Goal: Communication & Community: Answer question/provide support

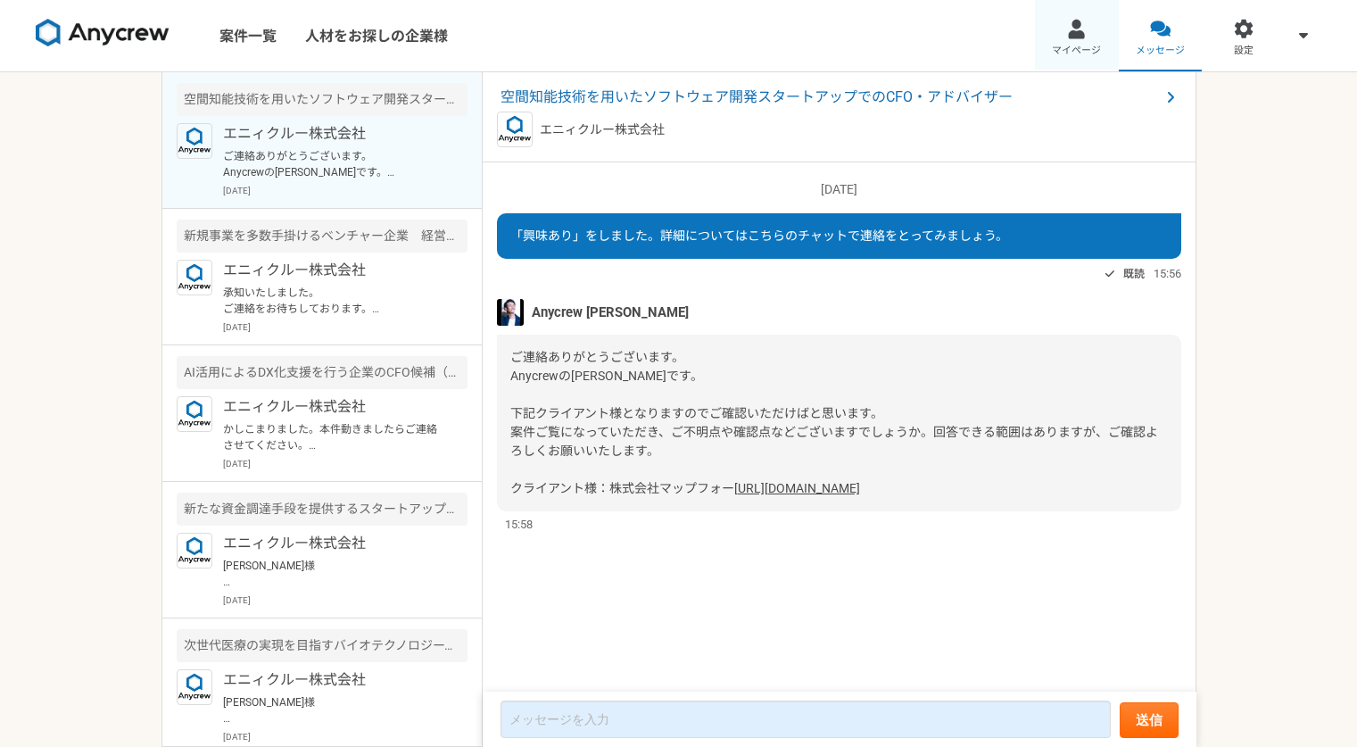
click at [1088, 47] on span "マイページ" at bounding box center [1076, 51] width 49 height 14
click at [348, 435] on p "かしこまりました。本件動きましたらご連絡させてください。 引き続きよろしくお願い致します。" at bounding box center [333, 437] width 220 height 32
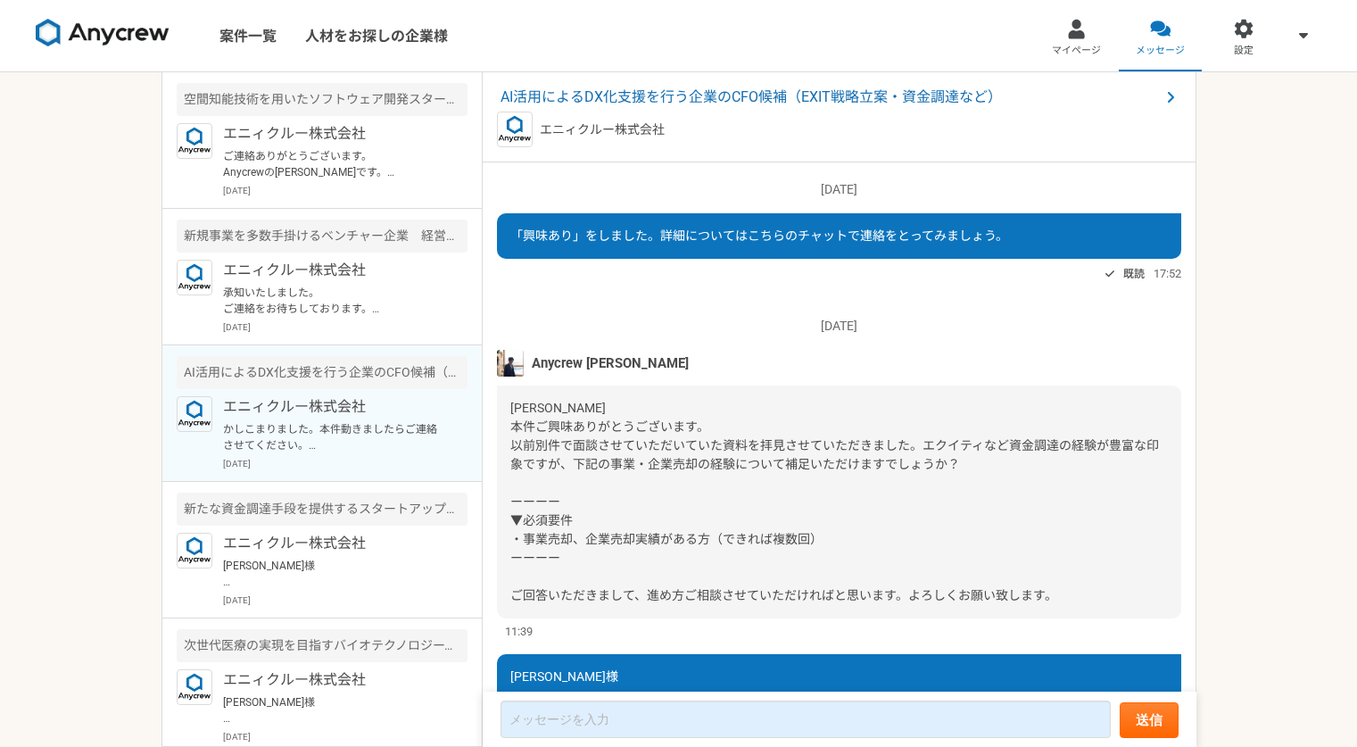
scroll to position [1940, 0]
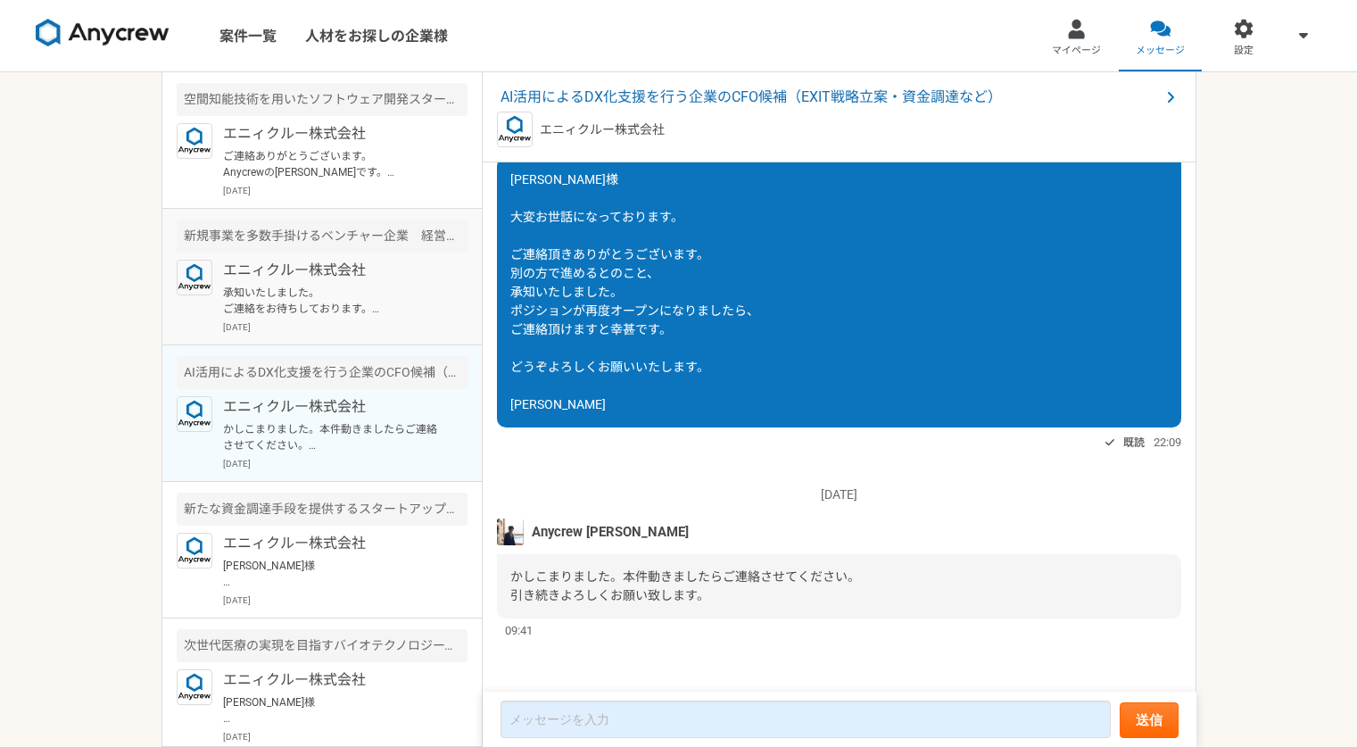
click at [306, 309] on p "承知いたしました。 ご連絡をお待ちしております。 どうぞよろしくお願いいたします。" at bounding box center [333, 301] width 220 height 32
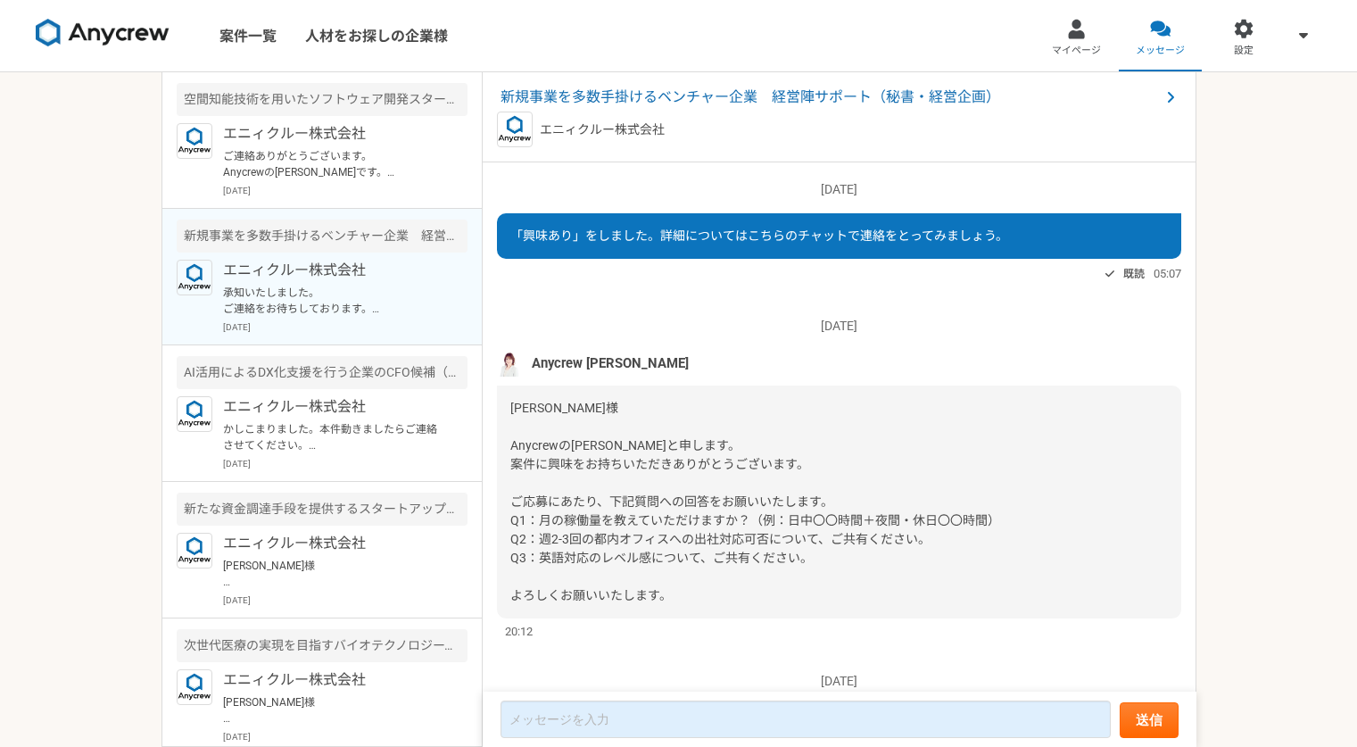
scroll to position [989, 0]
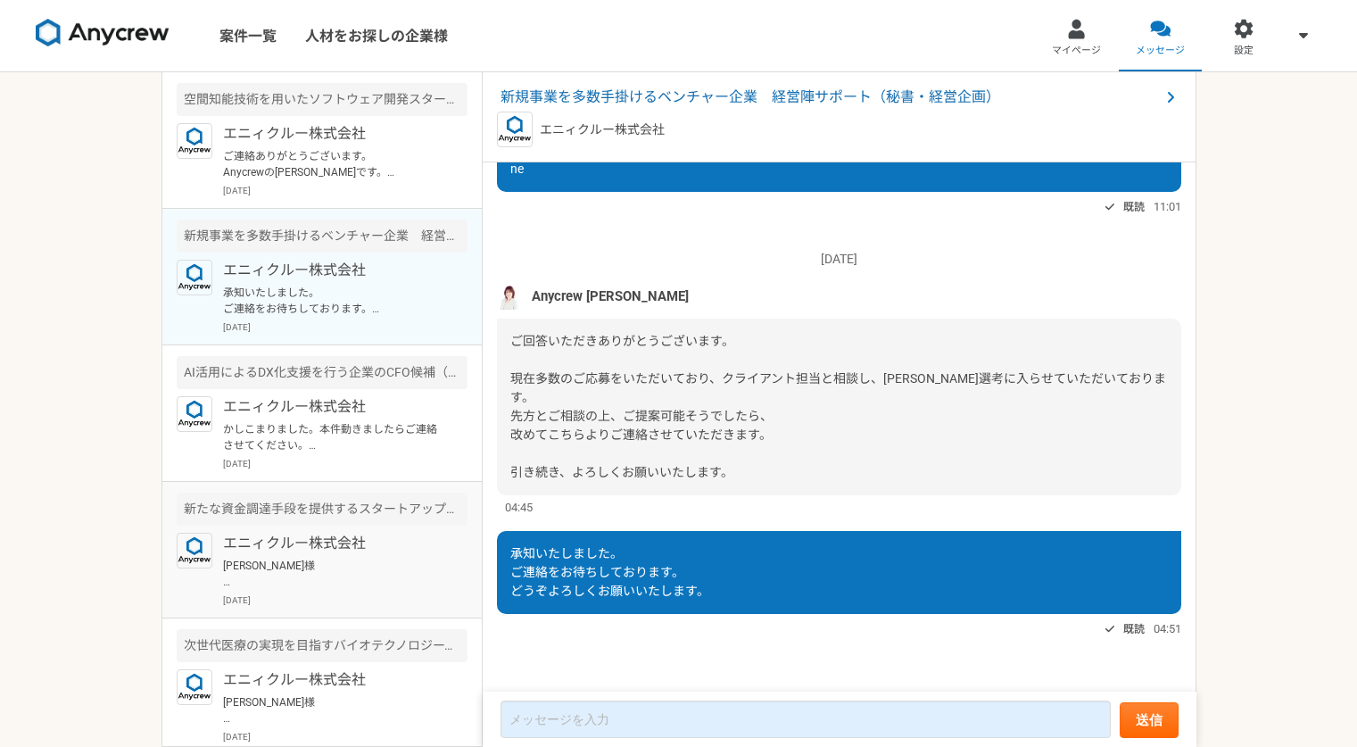
click at [304, 550] on p "エニィクルー株式会社" at bounding box center [333, 543] width 220 height 21
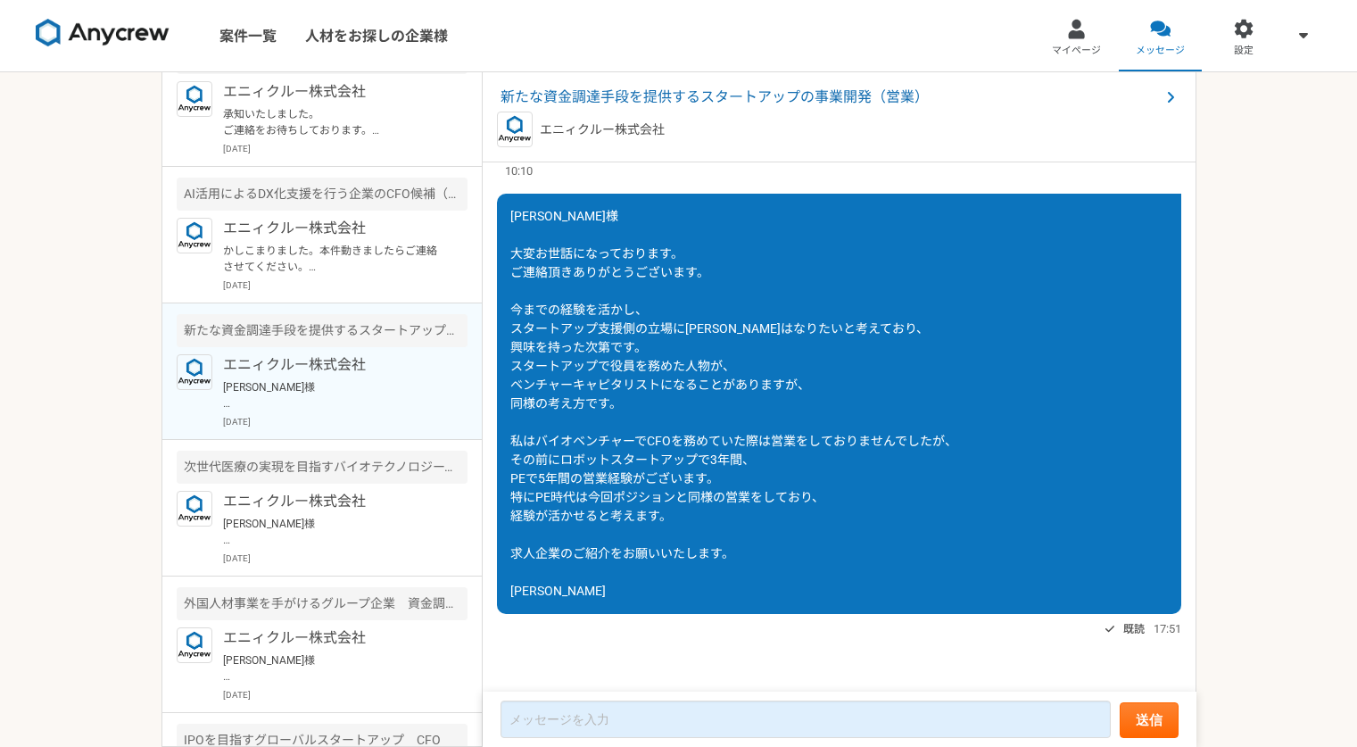
scroll to position [180, 0]
click at [297, 514] on p "[PERSON_NAME]様 大変お世話になっております。 案件ご案内を再開頂けますでしょうか。 オファーを貰った会社にて、 2ヶ月の業務委託期間を経て正社員…" at bounding box center [333, 530] width 220 height 32
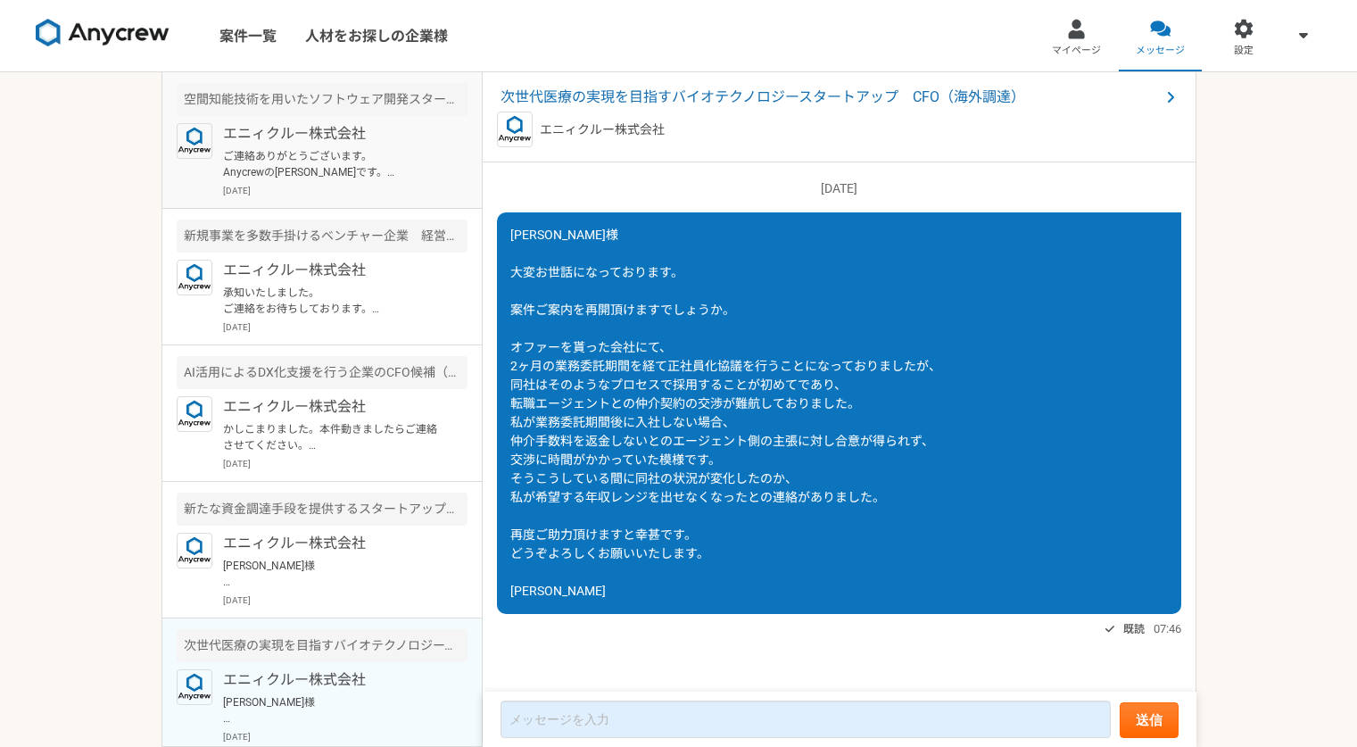
click at [326, 165] on p "ご連絡ありがとうございます。 Anycrewの[PERSON_NAME]です。 下記クライアント様となりますのでご確認いただけばと思います。 案件ご覧になって…" at bounding box center [333, 164] width 220 height 32
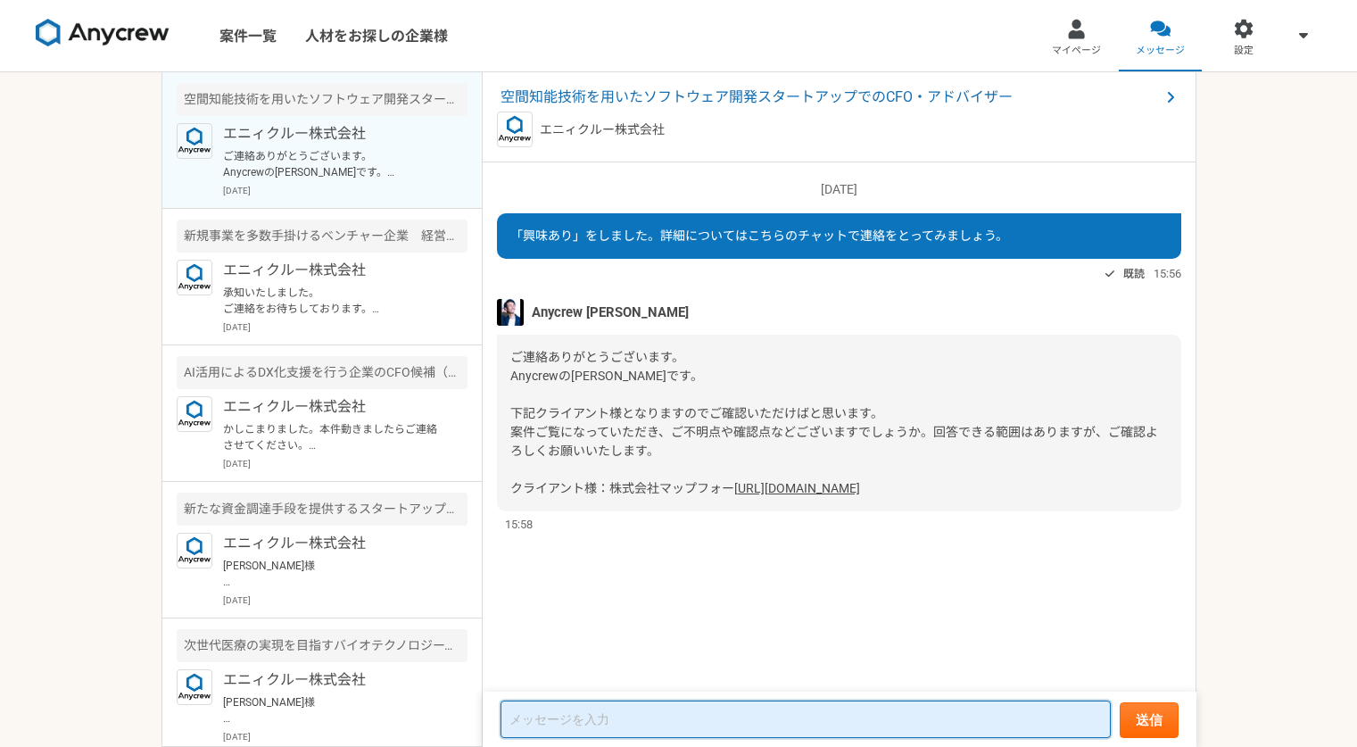
click at [642, 718] on textarea at bounding box center [806, 718] width 610 height 37
type textarea "な"
click at [511, 721] on textarea "事業内容等確認いたしました。応募をお願いいたします。" at bounding box center [806, 720] width 610 height 36
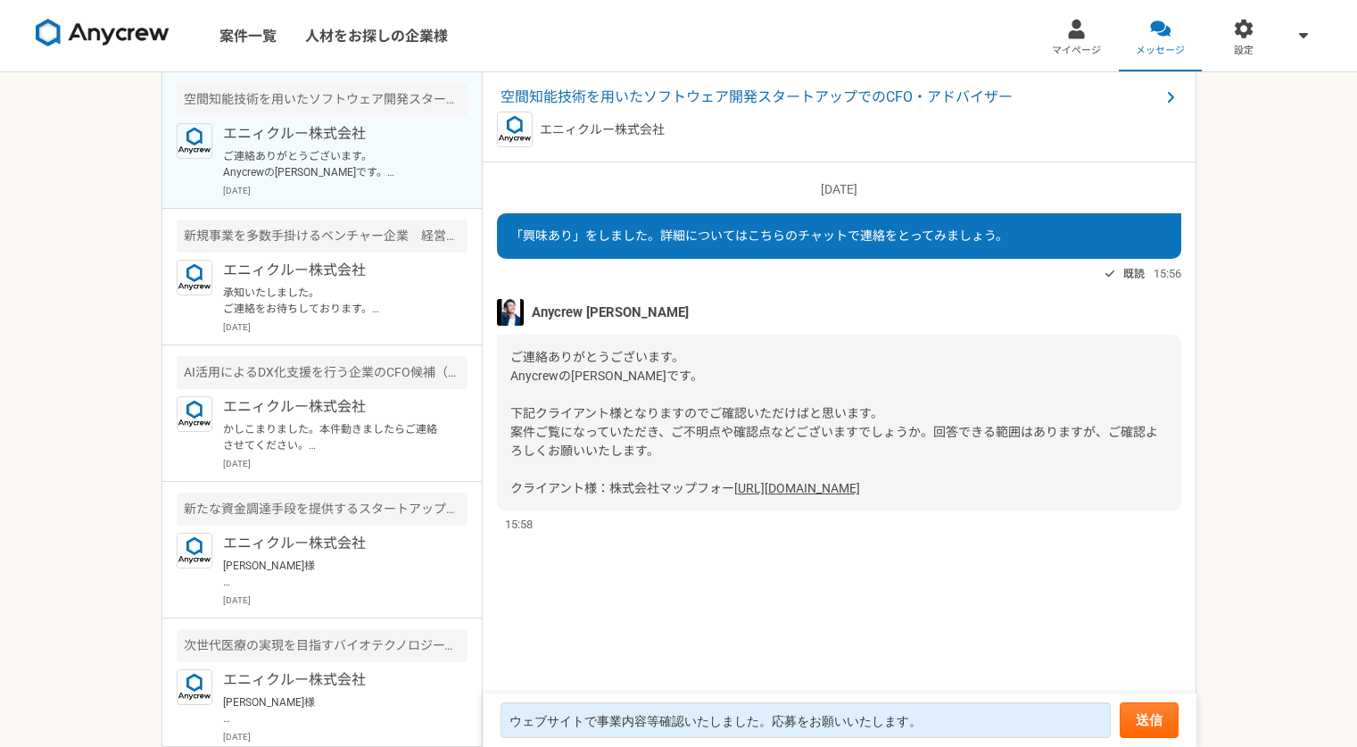
click at [734, 495] on link "[URL][DOMAIN_NAME]" at bounding box center [797, 488] width 126 height 14
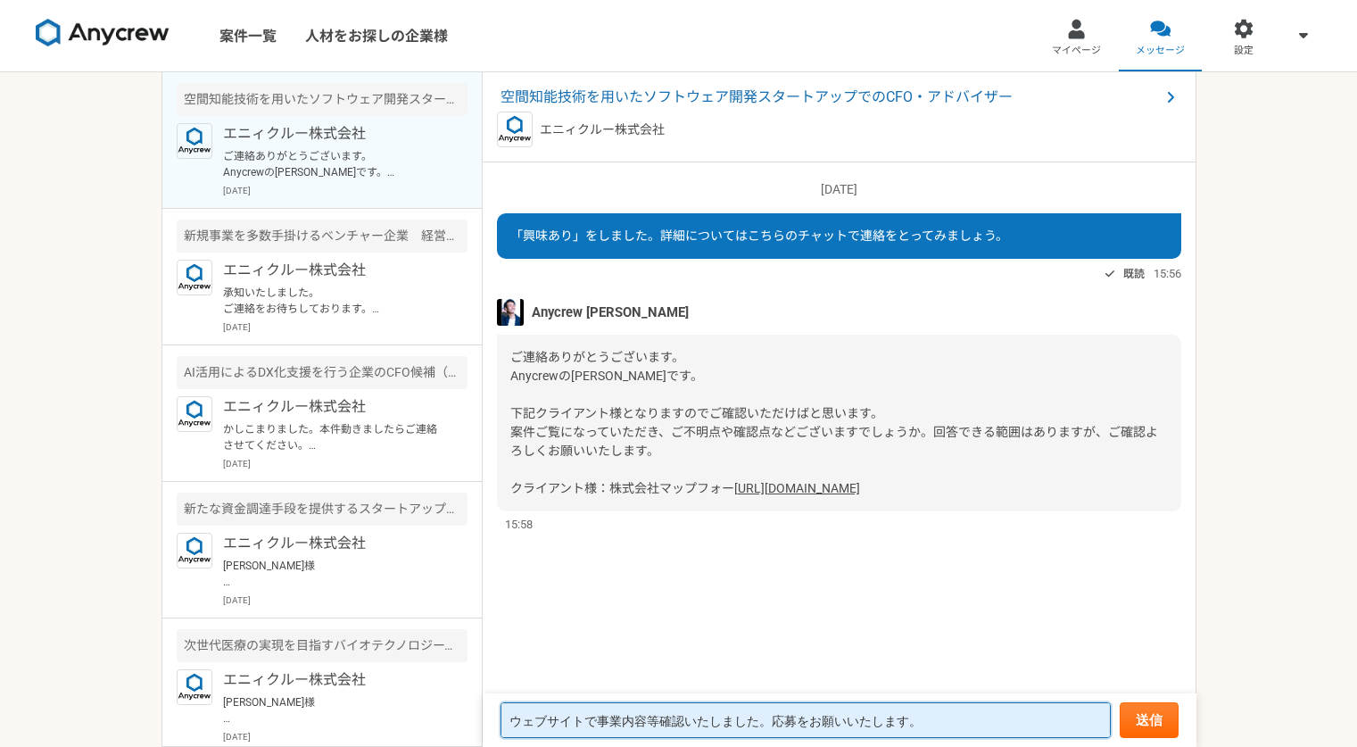
click at [600, 724] on textarea "ウェブサイトで事業内容等確認いたしました。応募をお願いいたします。" at bounding box center [806, 720] width 610 height 36
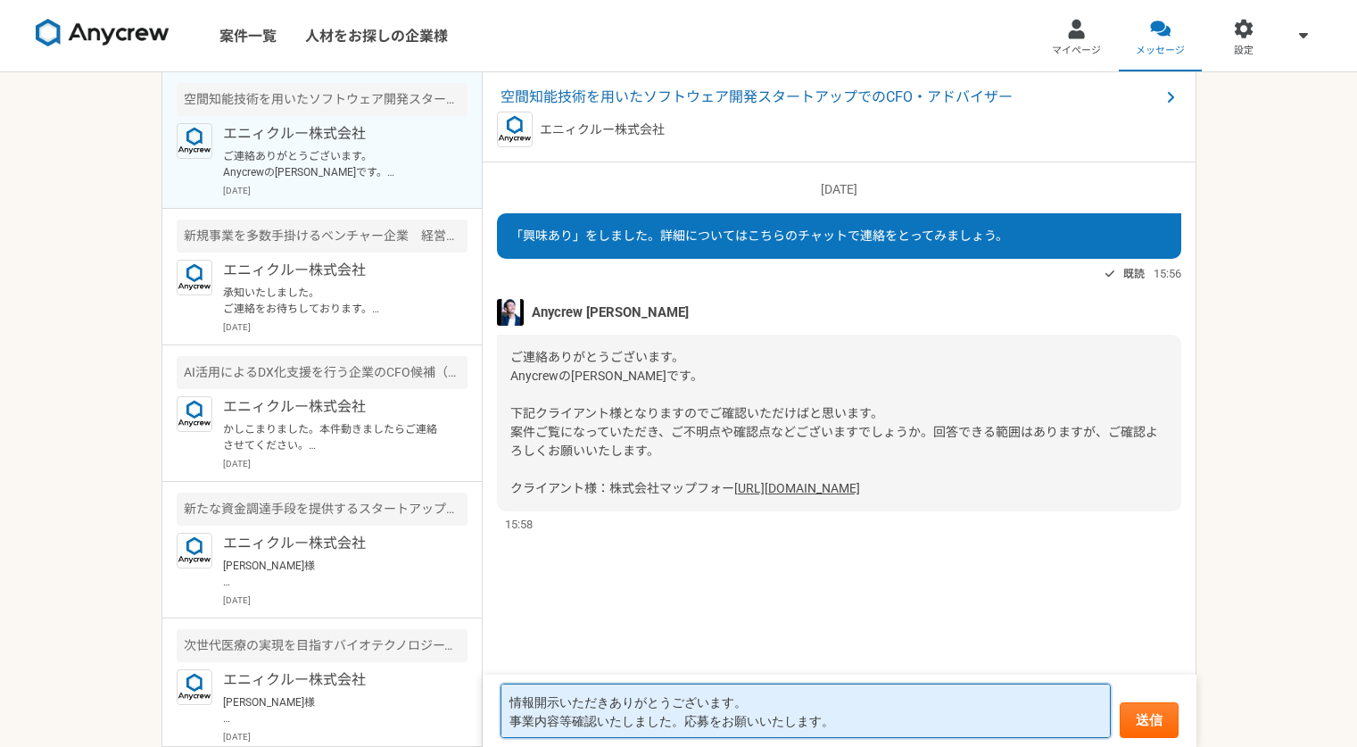
click at [681, 726] on textarea "情報開示いただきありがとうございます。 事業内容等確認いたしました。応募をお願いいたします。" at bounding box center [806, 710] width 610 height 54
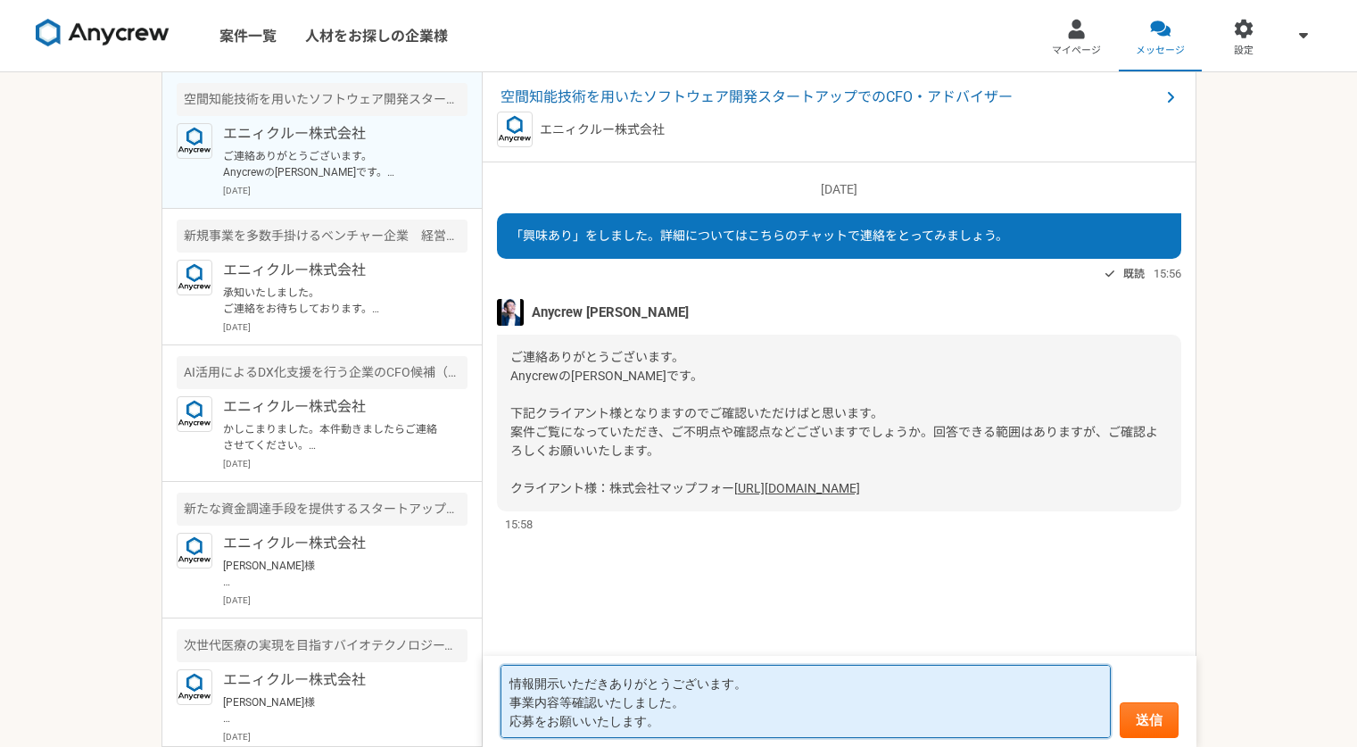
type textarea "情報開示いただきありがとうございます。 事業内容等確認いたしました。 応募をお願いいたします。"
drag, startPoint x: 665, startPoint y: 727, endPoint x: 490, endPoint y: 678, distance: 181.6
click at [490, 678] on form "情報開示いただきありがとうございます。 事業内容等確認いたしました。 応募をお願いいたします。 送信" at bounding box center [840, 701] width 714 height 91
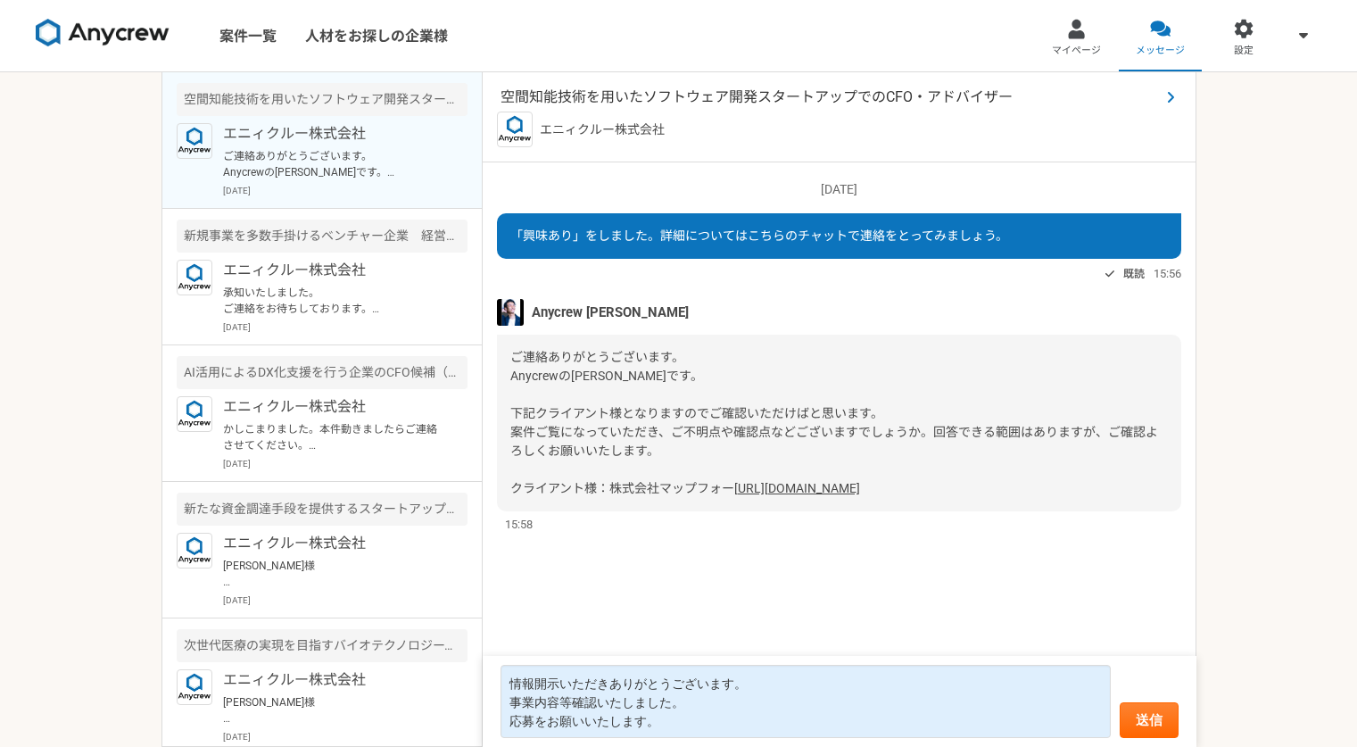
click at [742, 93] on span "空間知能技術を用いたソフトウェア開発スタートアップでのCFO・アドバイザー" at bounding box center [830, 97] width 659 height 21
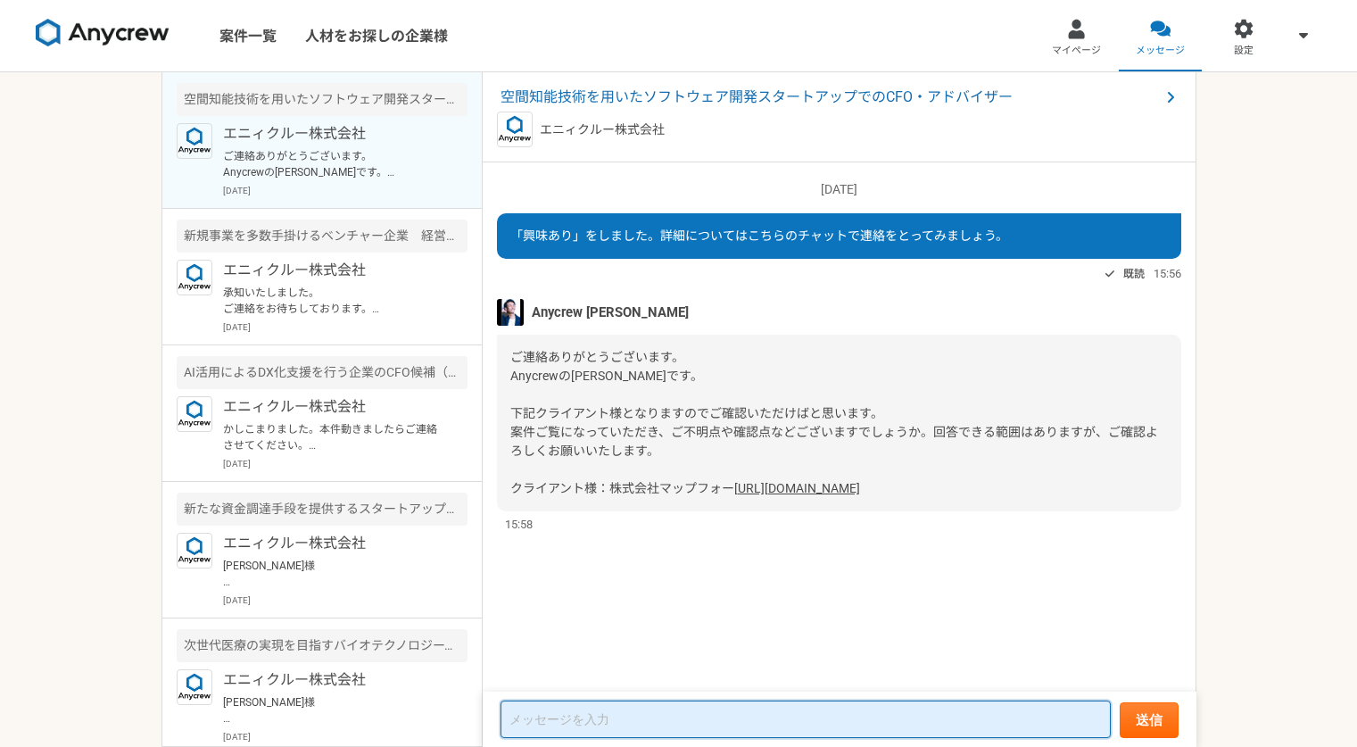
click at [676, 716] on textarea at bounding box center [806, 718] width 610 height 37
paste textarea "情報開示いただきありがとうございます。 事業内容等確認いたしました。 応募をお願いいたします。"
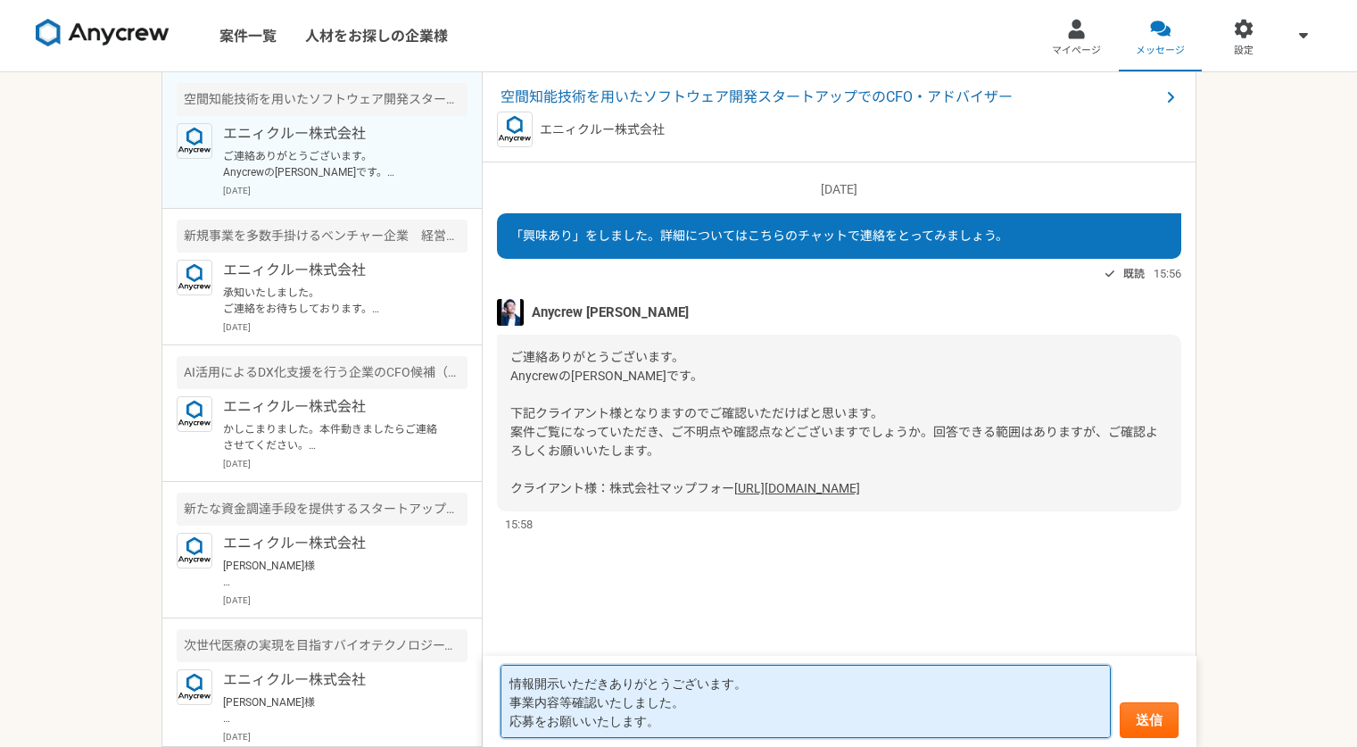
click at [707, 704] on textarea "情報開示いただきありがとうございます。 事業内容等確認いたしました。 応募をお願いいたします。" at bounding box center [806, 701] width 610 height 73
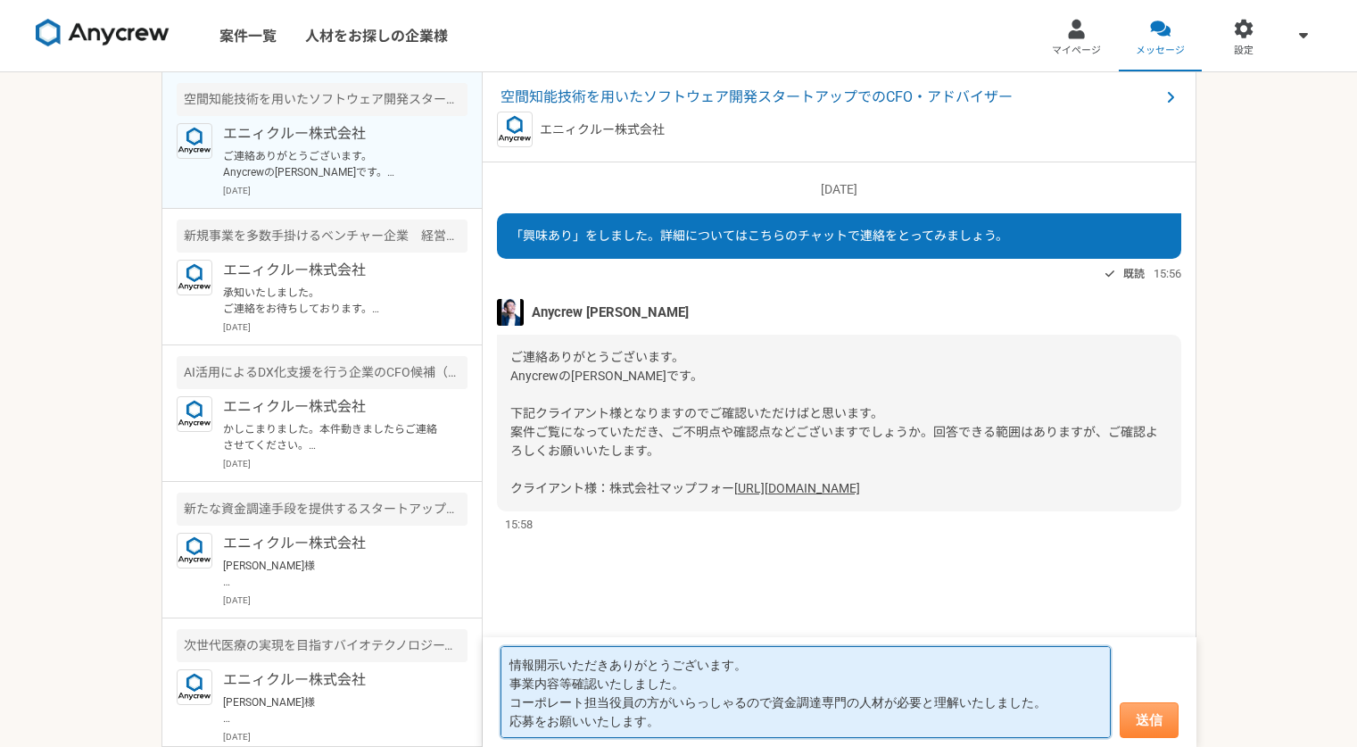
type textarea "情報開示いただきありがとうございます。 事業内容等確認いたしました。 コーポレート担当役員の方がいらっしゃるので資金調達専門の人材が必要と理解いたしました。 …"
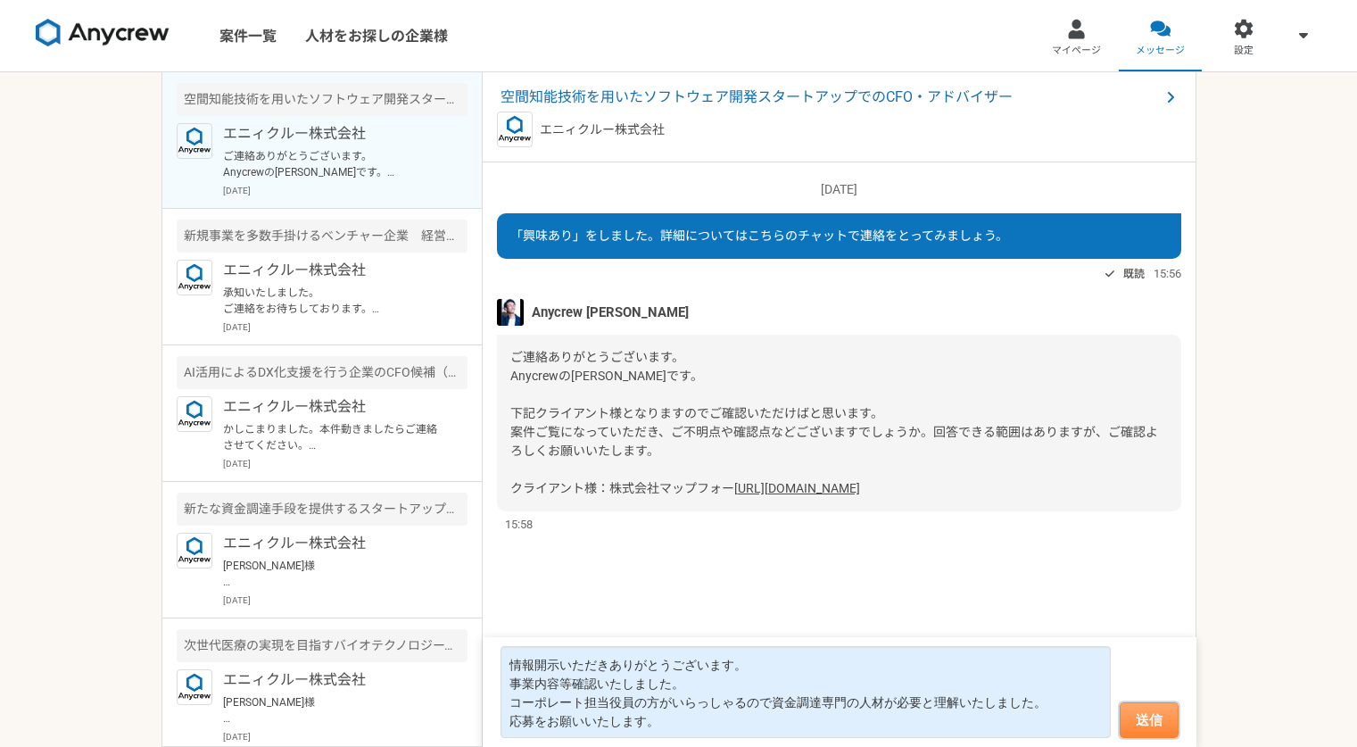
click at [1156, 724] on button "送信" at bounding box center [1149, 720] width 59 height 36
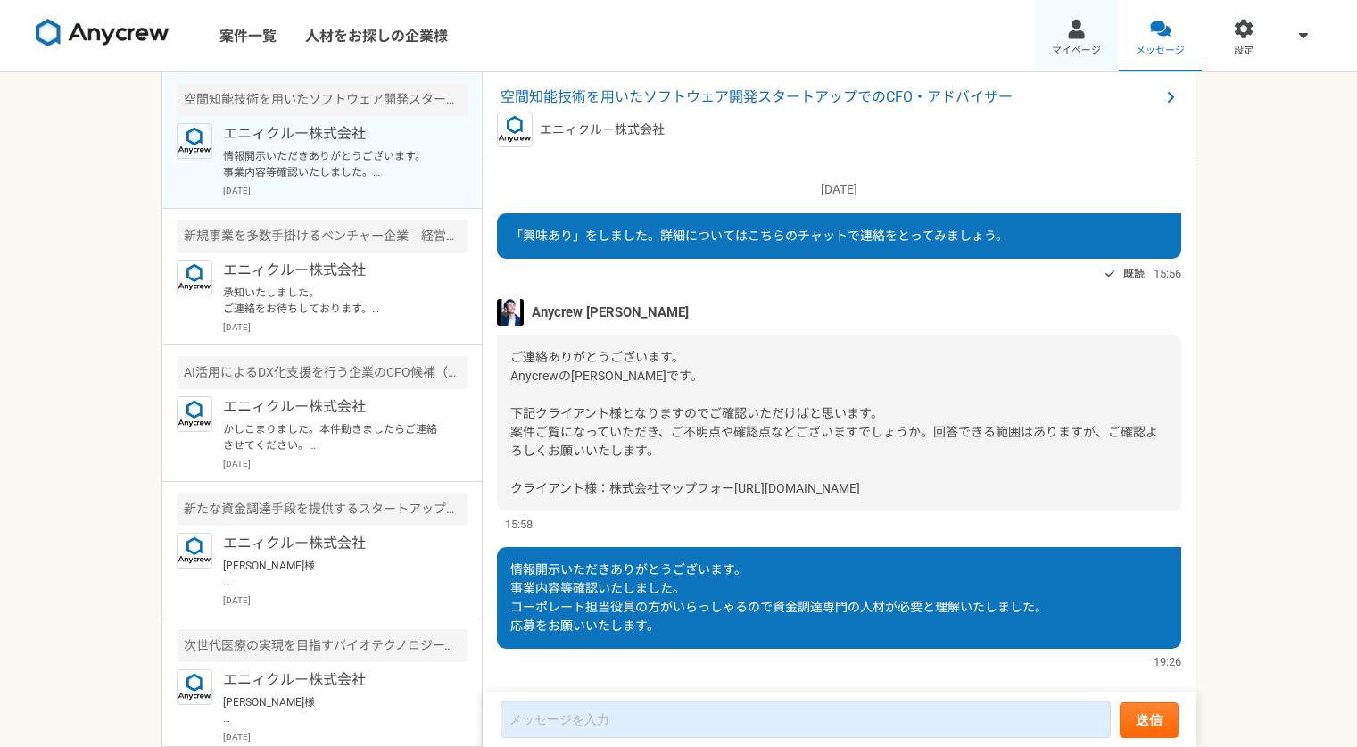
click at [1076, 41] on link "マイページ" at bounding box center [1077, 35] width 84 height 71
